Goal: Information Seeking & Learning: Learn about a topic

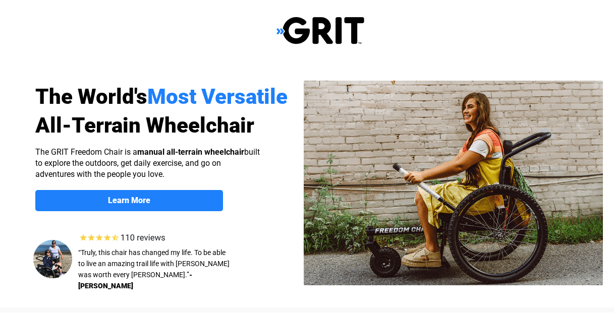
select select "US"
drag, startPoint x: 361, startPoint y: 78, endPoint x: 353, endPoint y: 63, distance: 16.9
click at [353, 63] on div at bounding box center [320, 185] width 641 height 246
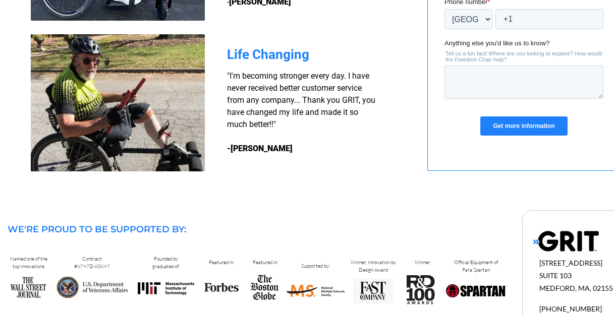
scroll to position [1009, 0]
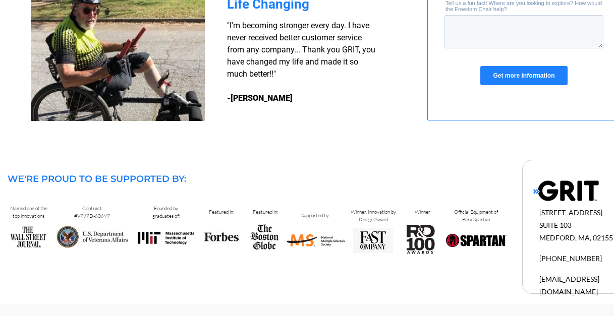
click at [569, 193] on img at bounding box center [566, 191] width 66 height 22
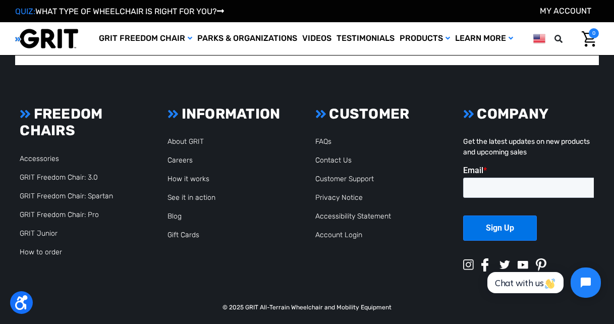
scroll to position [2302, 0]
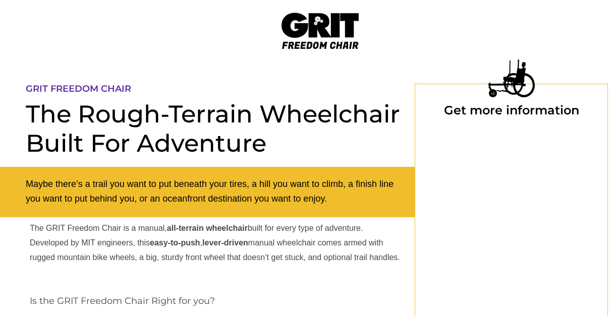
select select "US"
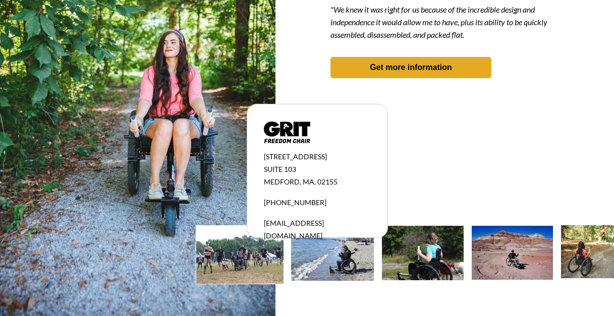
scroll to position [996, 0]
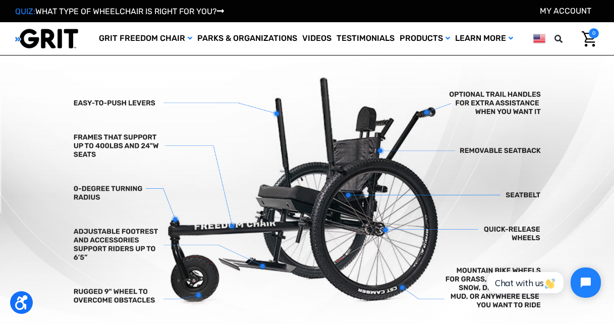
scroll to position [252, 0]
